Goal: Information Seeking & Learning: Learn about a topic

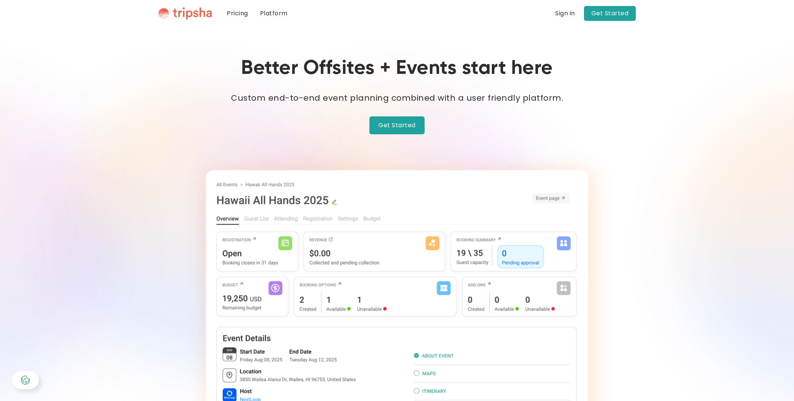
click at [614, 15] on link "Get Started" at bounding box center [610, 13] width 52 height 15
click at [614, 13] on link "Get Started" at bounding box center [610, 13] width 52 height 15
click at [398, 116] on link "Get Started" at bounding box center [397, 125] width 55 height 18
click at [571, 12] on div "Sign in" at bounding box center [565, 13] width 20 height 6
click at [273, 12] on link "Platform" at bounding box center [274, 13] width 40 height 27
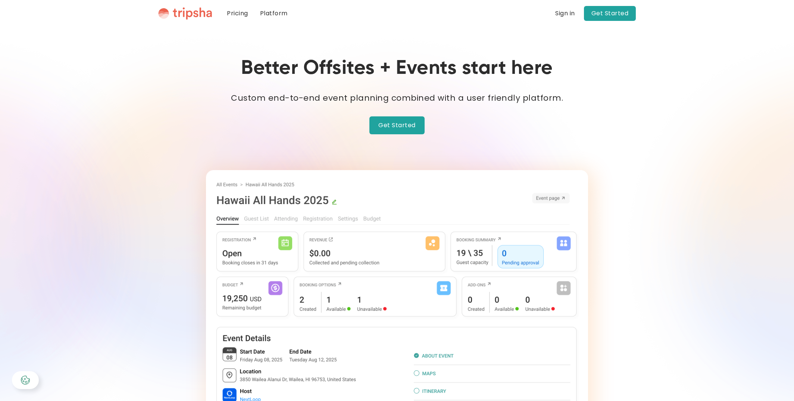
click at [625, 165] on div "Better Offsites + Events start here Custom end-to-end event planning combined w…" at bounding box center [397, 245] width 478 height 376
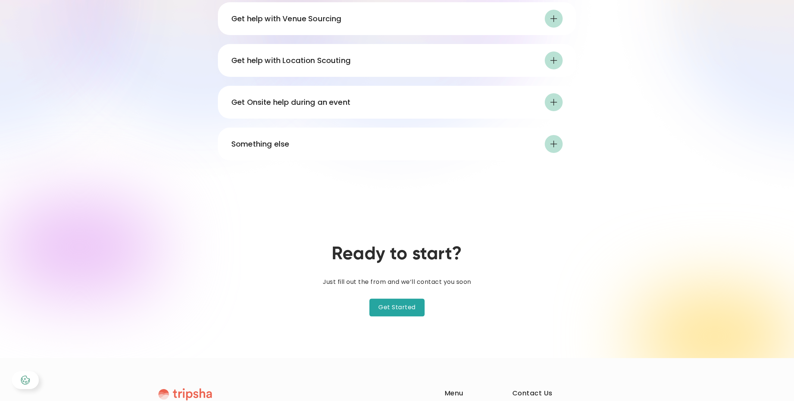
scroll to position [744, 0]
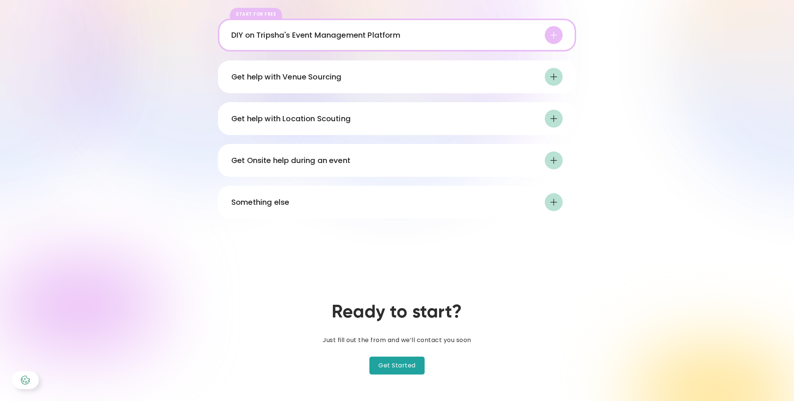
click at [471, 199] on div "Something else" at bounding box center [396, 202] width 331 height 18
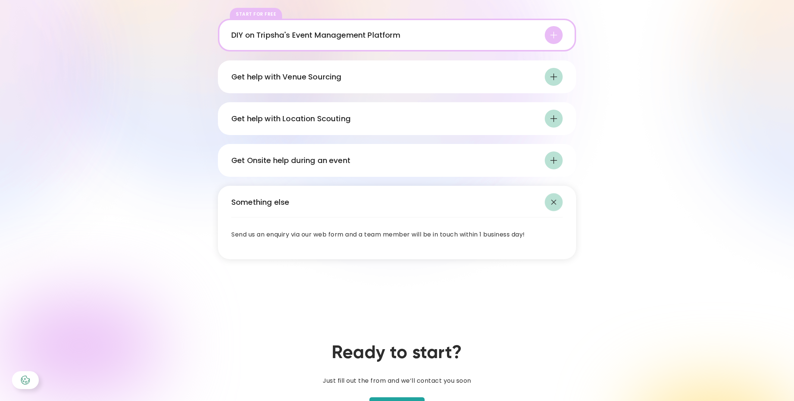
click at [340, 160] on div "Get Onsite help during an event" at bounding box center [290, 160] width 119 height 11
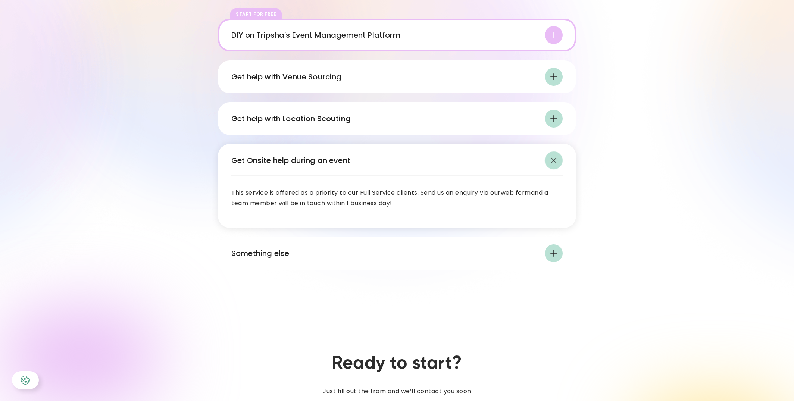
click at [515, 191] on link "web form" at bounding box center [516, 192] width 30 height 9
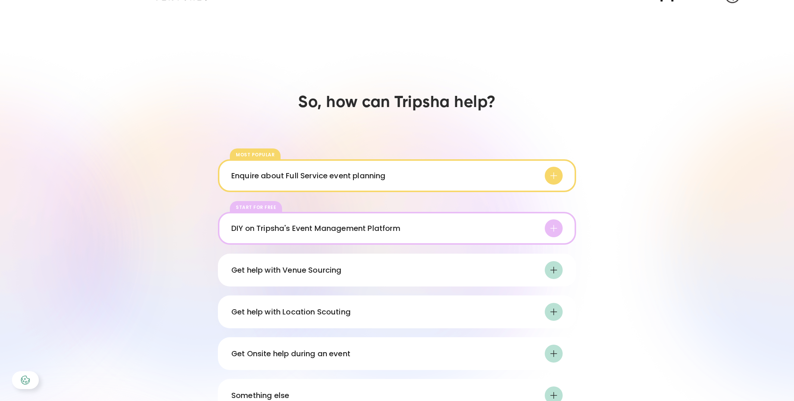
scroll to position [547, 0]
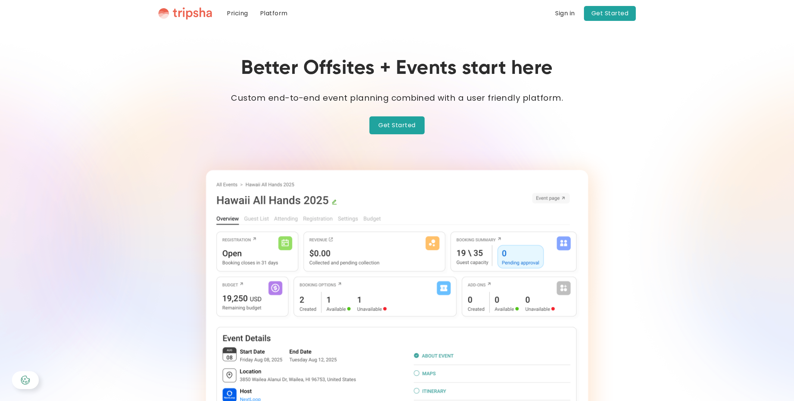
click at [230, 7] on link "Pricing" at bounding box center [237, 13] width 33 height 27
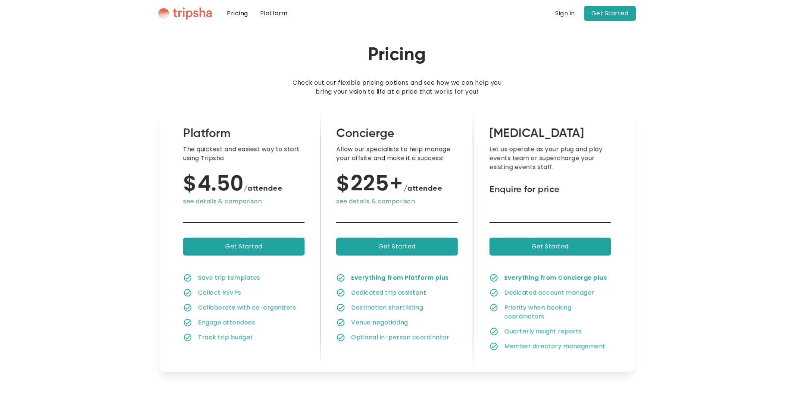
click at [194, 10] on img "home" at bounding box center [185, 13] width 54 height 13
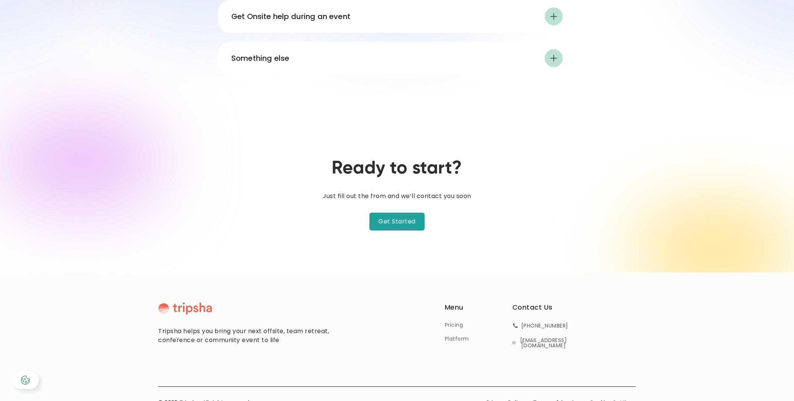
scroll to position [923, 0]
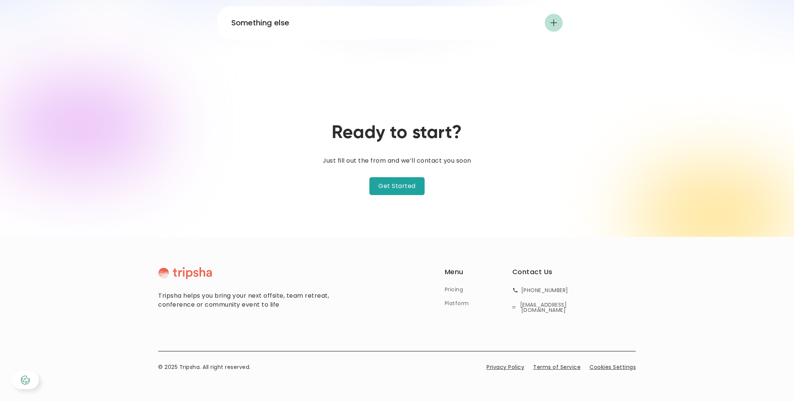
click at [405, 185] on link "Get Started" at bounding box center [397, 186] width 55 height 18
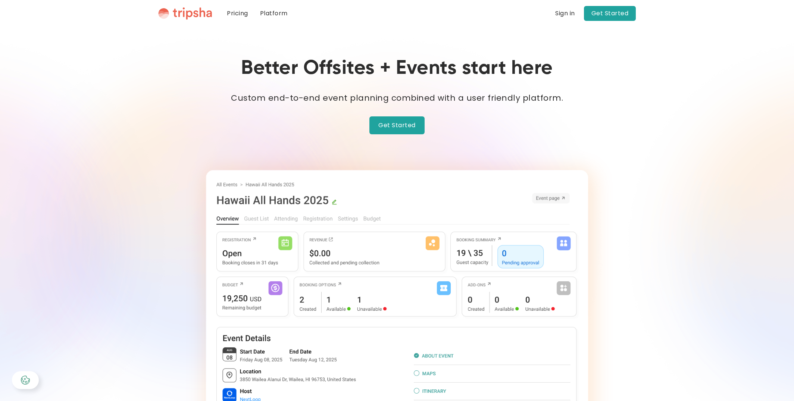
click at [188, 19] on img "home" at bounding box center [185, 13] width 54 height 13
click at [240, 16] on link "Pricing" at bounding box center [237, 13] width 33 height 27
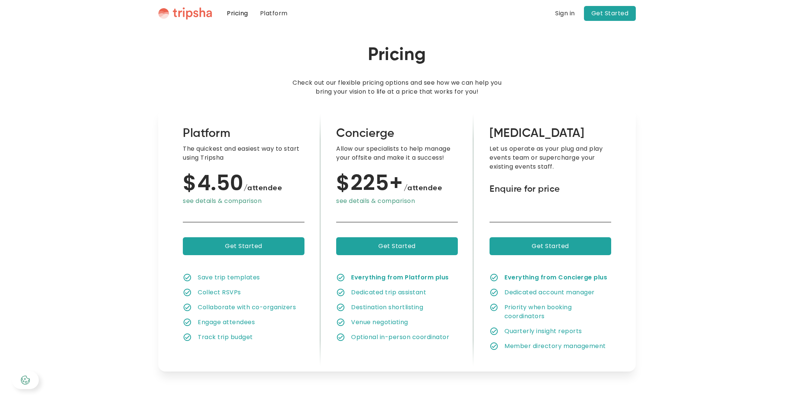
click at [265, 13] on link "Platform" at bounding box center [274, 13] width 40 height 27
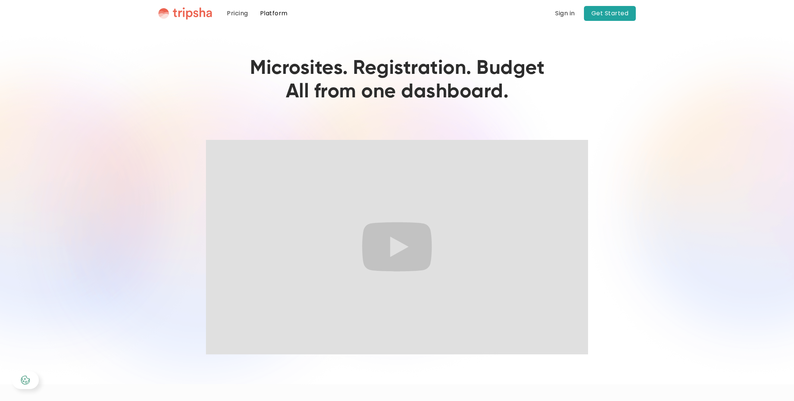
click at [200, 6] on div "Pricing Platform Blog Blogs About Page one Lorem ipsum dolor sit amet consectet…" at bounding box center [397, 13] width 478 height 27
click at [201, 10] on img "home" at bounding box center [185, 13] width 54 height 13
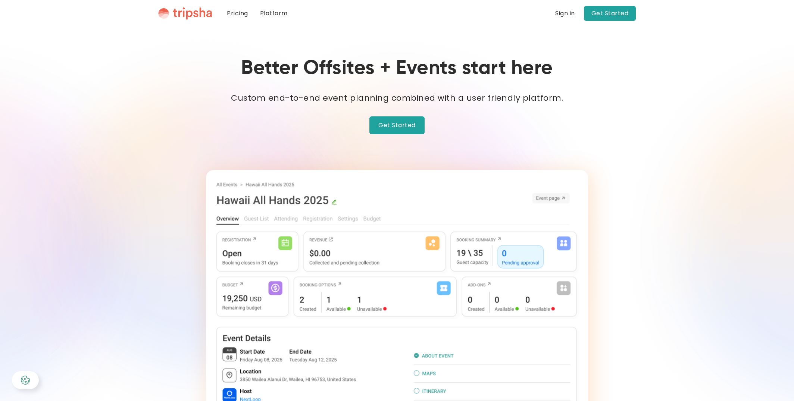
click at [618, 16] on link "Get Started" at bounding box center [610, 13] width 52 height 15
click at [421, 119] on link "Get Started" at bounding box center [397, 125] width 55 height 18
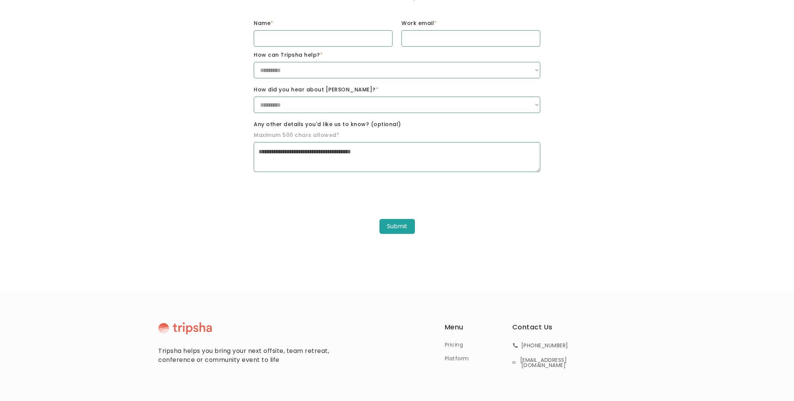
scroll to position [186, 0]
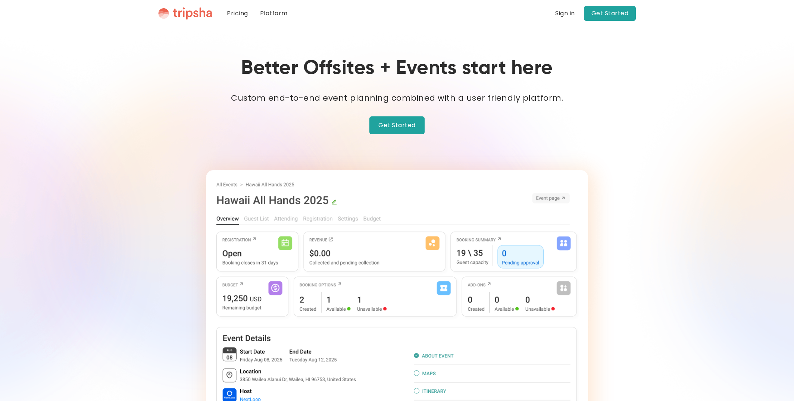
click at [243, 13] on link "Pricing" at bounding box center [237, 13] width 33 height 27
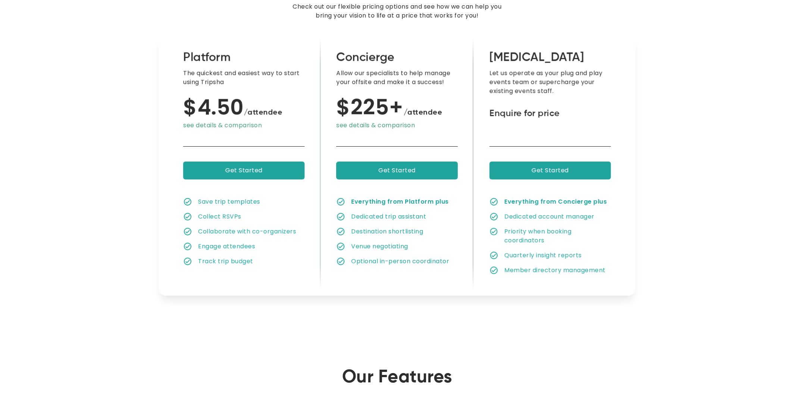
scroll to position [77, 0]
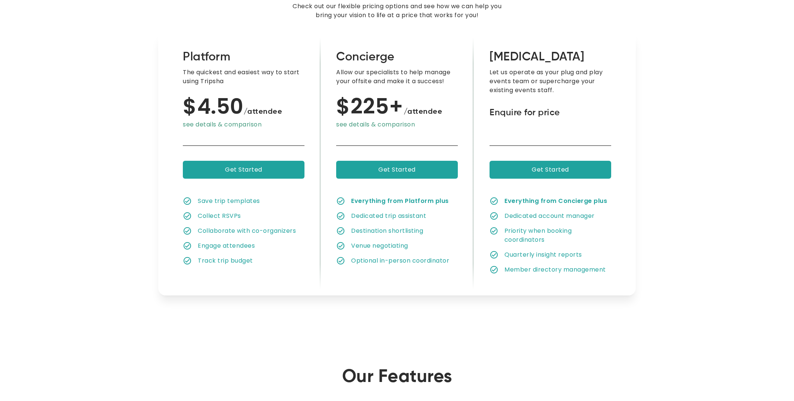
click at [402, 163] on link "Get Started" at bounding box center [397, 170] width 122 height 18
click at [561, 167] on link "Get Started" at bounding box center [551, 170] width 122 height 18
click at [260, 171] on link "Get Started" at bounding box center [244, 170] width 122 height 18
